Goal: Task Accomplishment & Management: Use online tool/utility

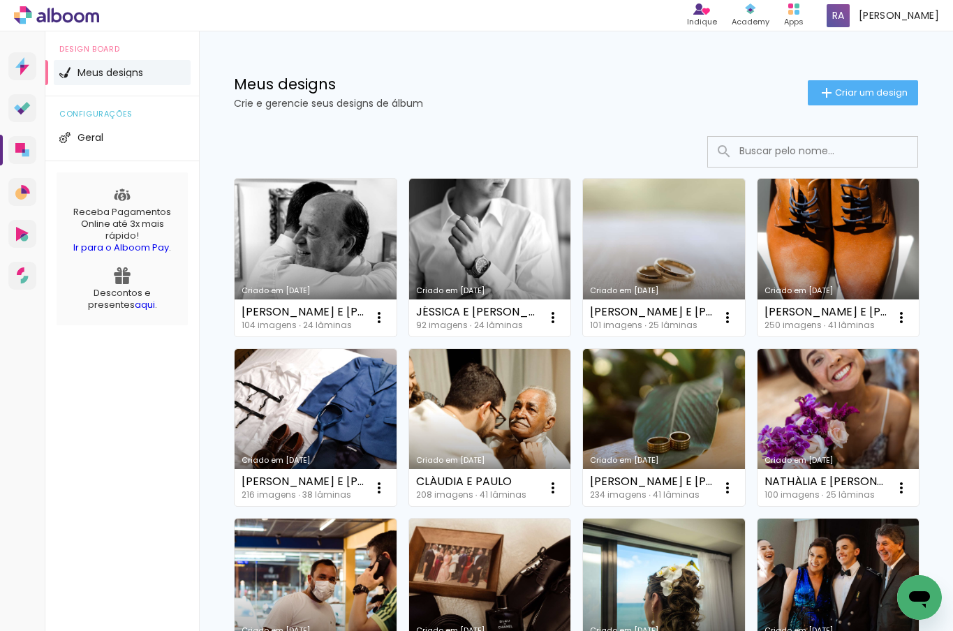
click at [279, 273] on link "Criado em [DATE]" at bounding box center [316, 258] width 162 height 158
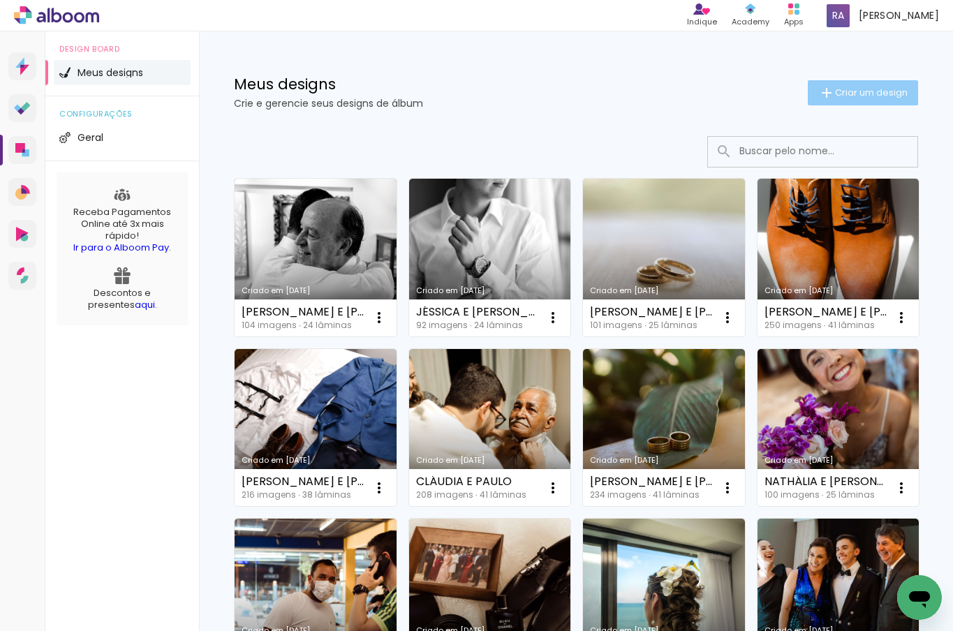
click at [852, 84] on paper-button "Criar um design" at bounding box center [863, 92] width 110 height 25
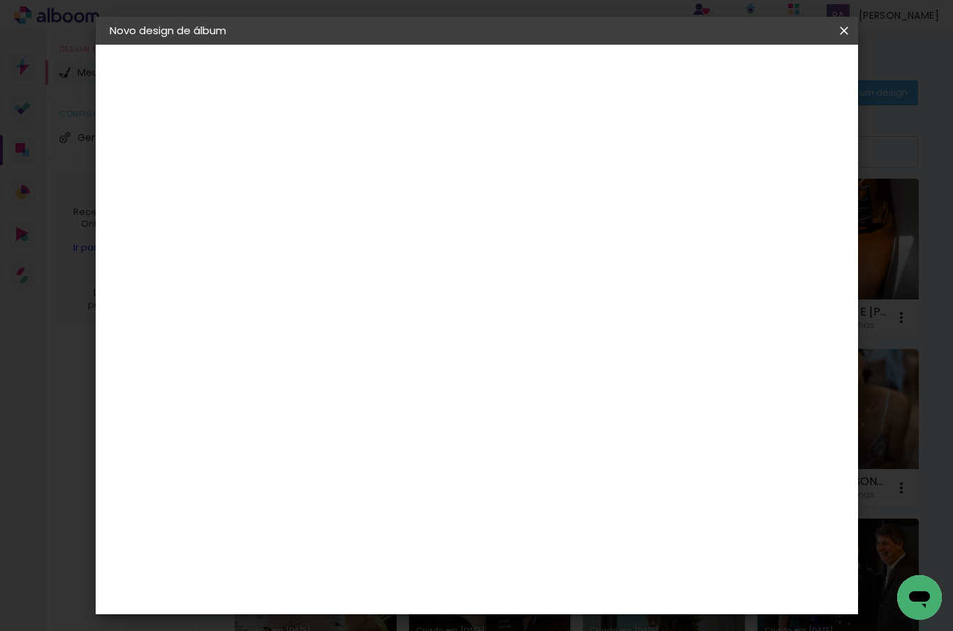
click at [343, 175] on paper-input-container "Título do álbum" at bounding box center [338, 188] width 10 height 36
type input "m"
type input "MARILIA E"
type paper-input "MARILIA E"
type input "MARILIA E RENATO"
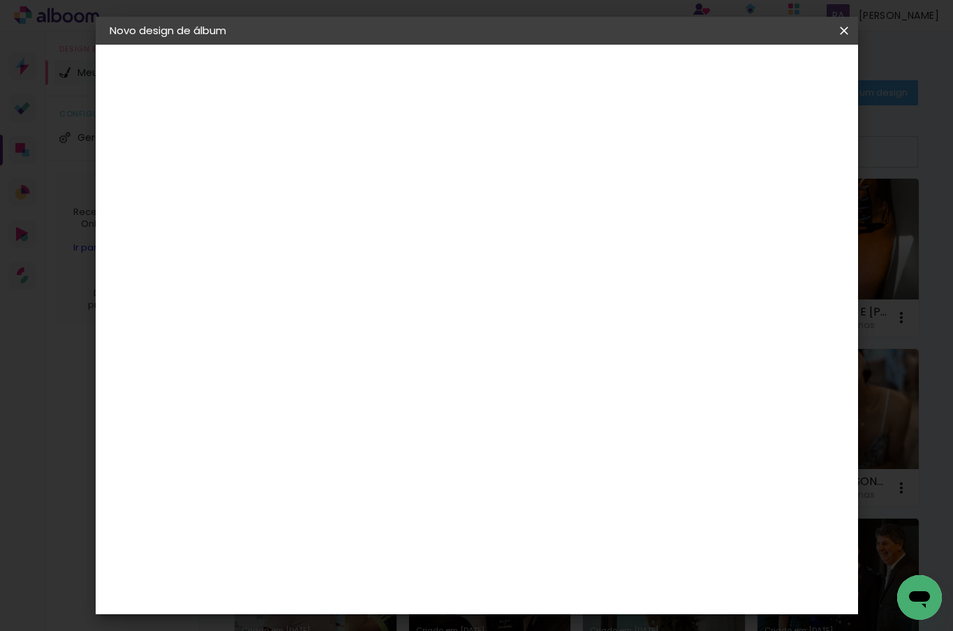
click at [842, 31] on iron-icon at bounding box center [843, 31] width 17 height 14
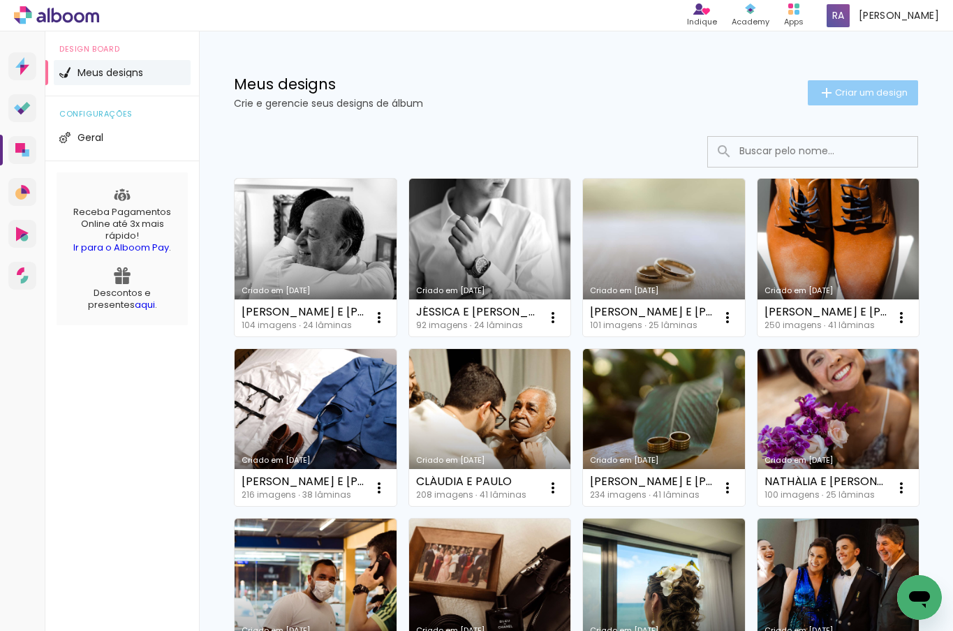
click at [842, 96] on span "Criar um design" at bounding box center [871, 92] width 73 height 9
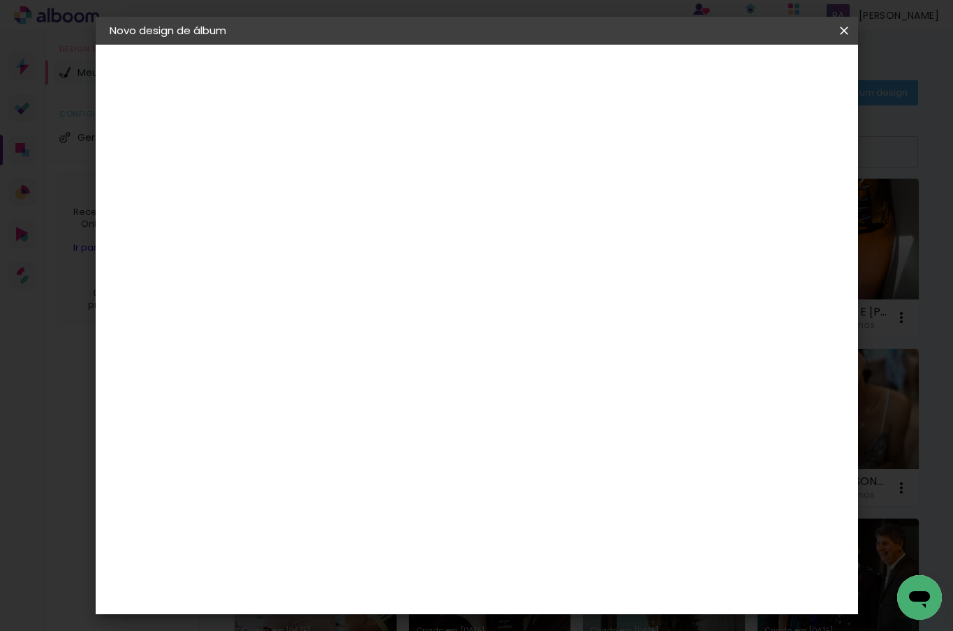
click at [0, 0] on slot "Avançar" at bounding box center [0, 0] width 0 height 0
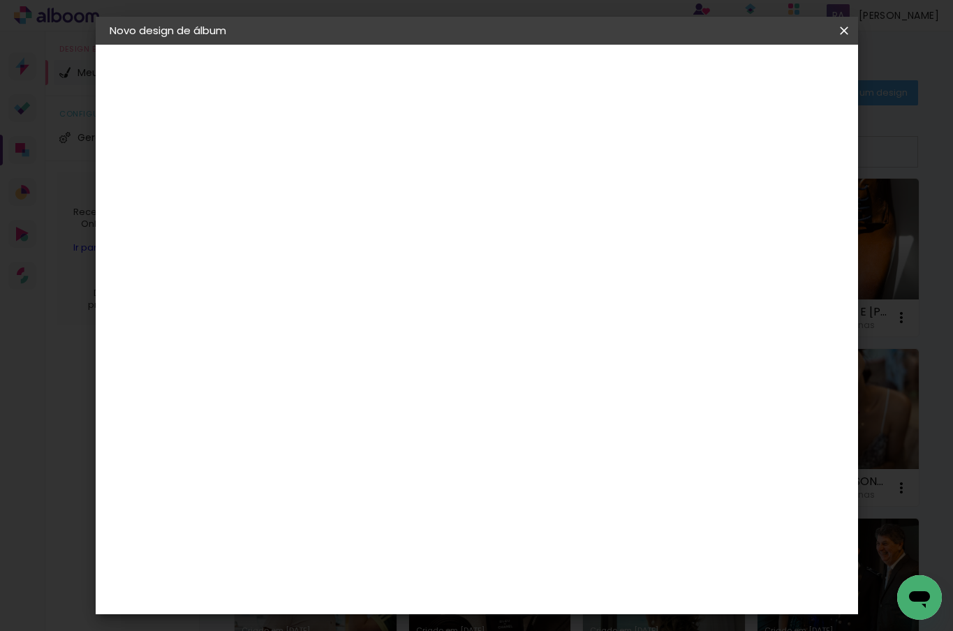
click at [432, 596] on span "30 × 30" at bounding box center [399, 610] width 65 height 29
click at [0, 0] on slot "Avançar" at bounding box center [0, 0] width 0 height 0
click at [767, 79] on span "Iniciar design" at bounding box center [736, 74] width 64 height 10
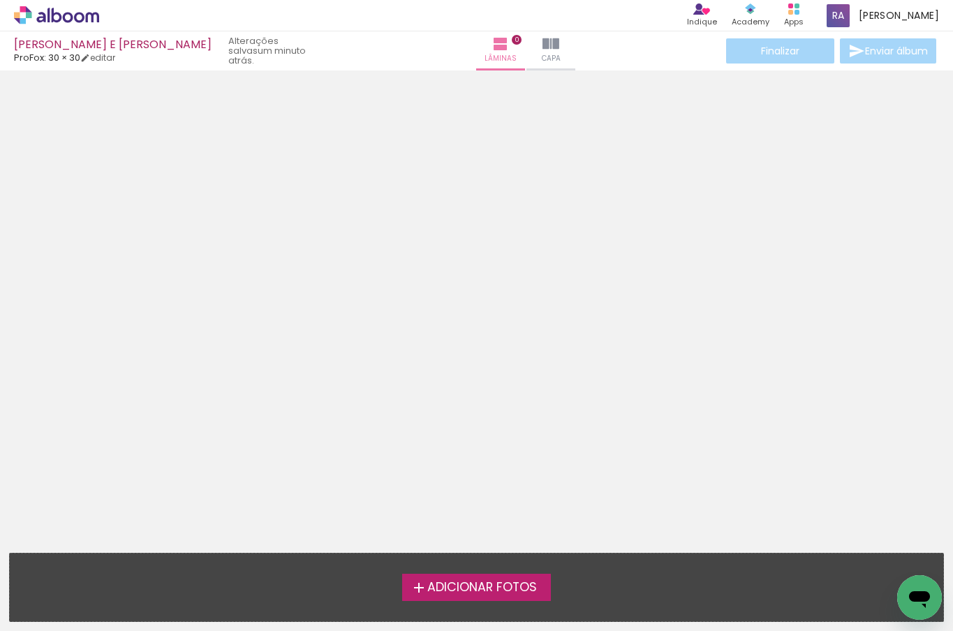
click at [521, 583] on span "Adicionar Fotos" at bounding box center [482, 587] width 110 height 13
click at [0, 0] on input "file" at bounding box center [0, 0] width 0 height 0
click at [509, 591] on span "Adicionar Fotos" at bounding box center [482, 587] width 110 height 13
click at [0, 0] on input "file" at bounding box center [0, 0] width 0 height 0
